Goal: Navigation & Orientation: Go to known website

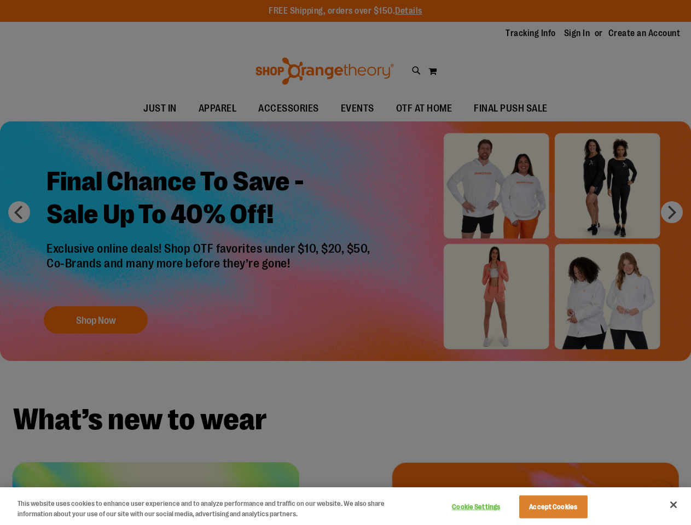
click at [345, 263] on div at bounding box center [345, 262] width 691 height 525
click at [490, 507] on button "Cookie Settings" at bounding box center [476, 507] width 68 height 22
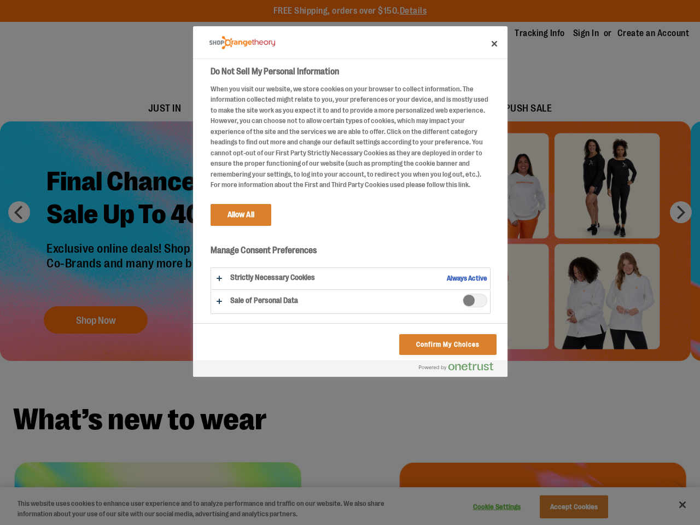
click at [567, 507] on div at bounding box center [350, 262] width 700 height 525
click at [673, 505] on div at bounding box center [350, 262] width 700 height 525
click at [572, 525] on html "Skip to Content The store will not work correctly when cookies are disabled. FR…" at bounding box center [350, 262] width 700 height 525
